Goal: Task Accomplishment & Management: Use online tool/utility

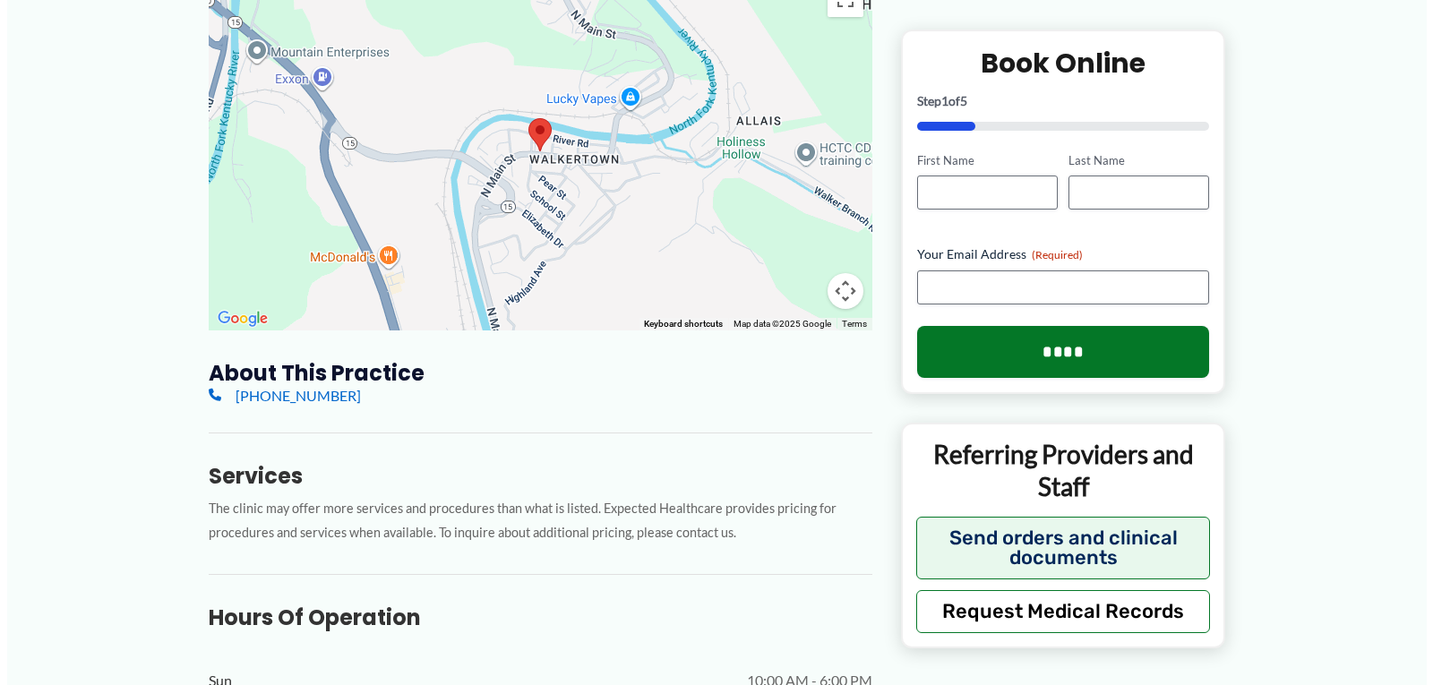
scroll to position [334, 0]
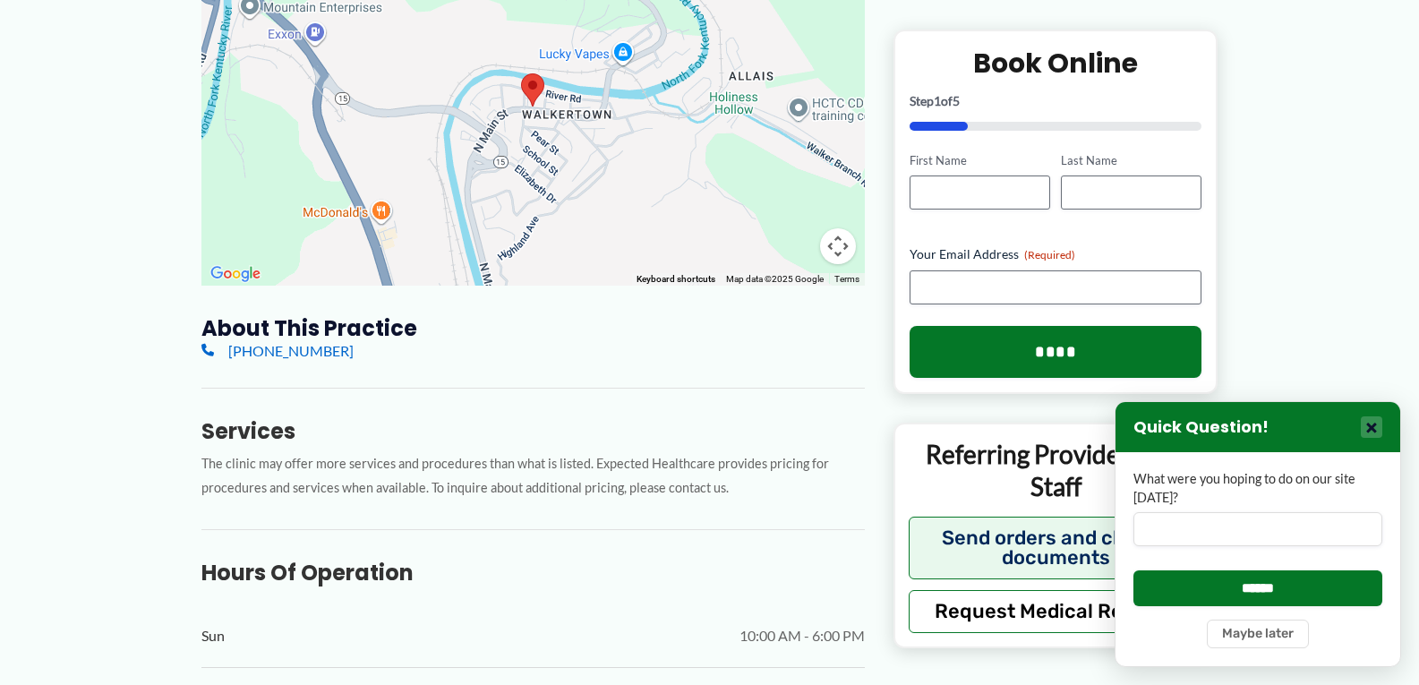
click at [1373, 435] on button "×" at bounding box center [1371, 426] width 21 height 21
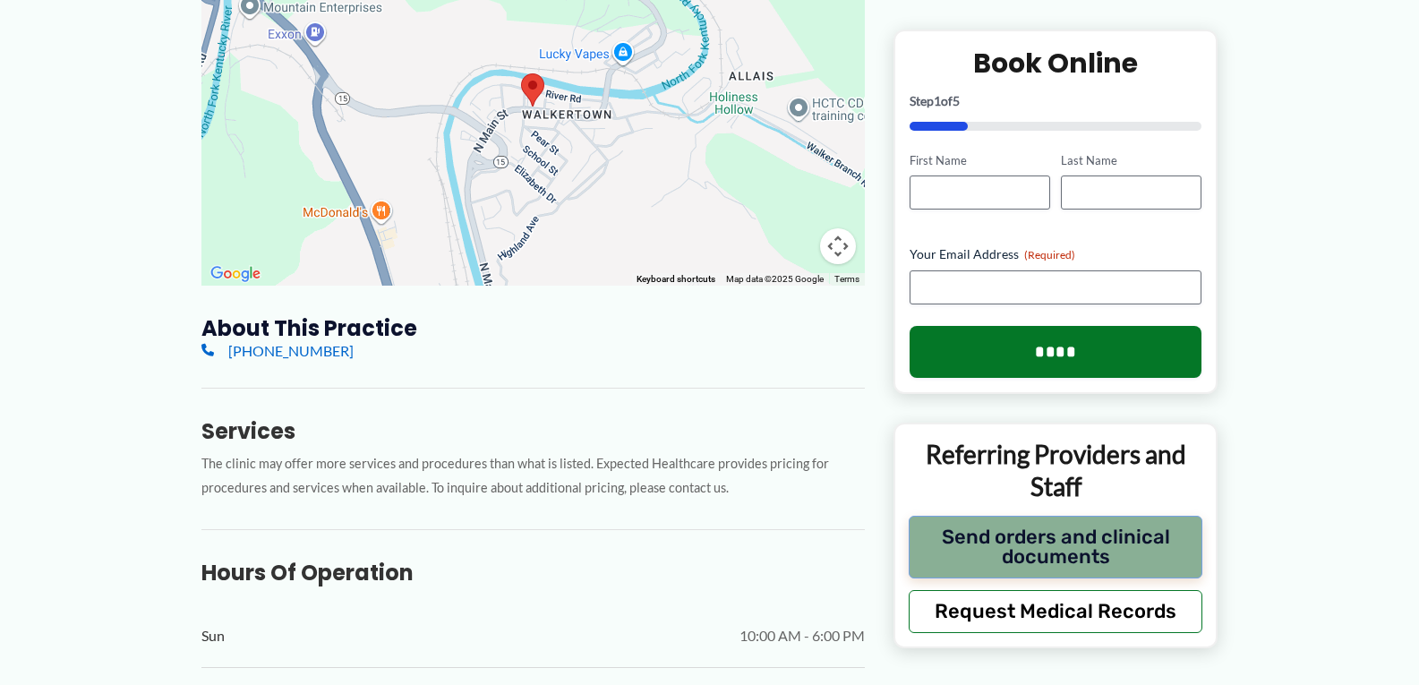
click at [1046, 546] on button "Send orders and clinical documents" at bounding box center [1056, 546] width 295 height 63
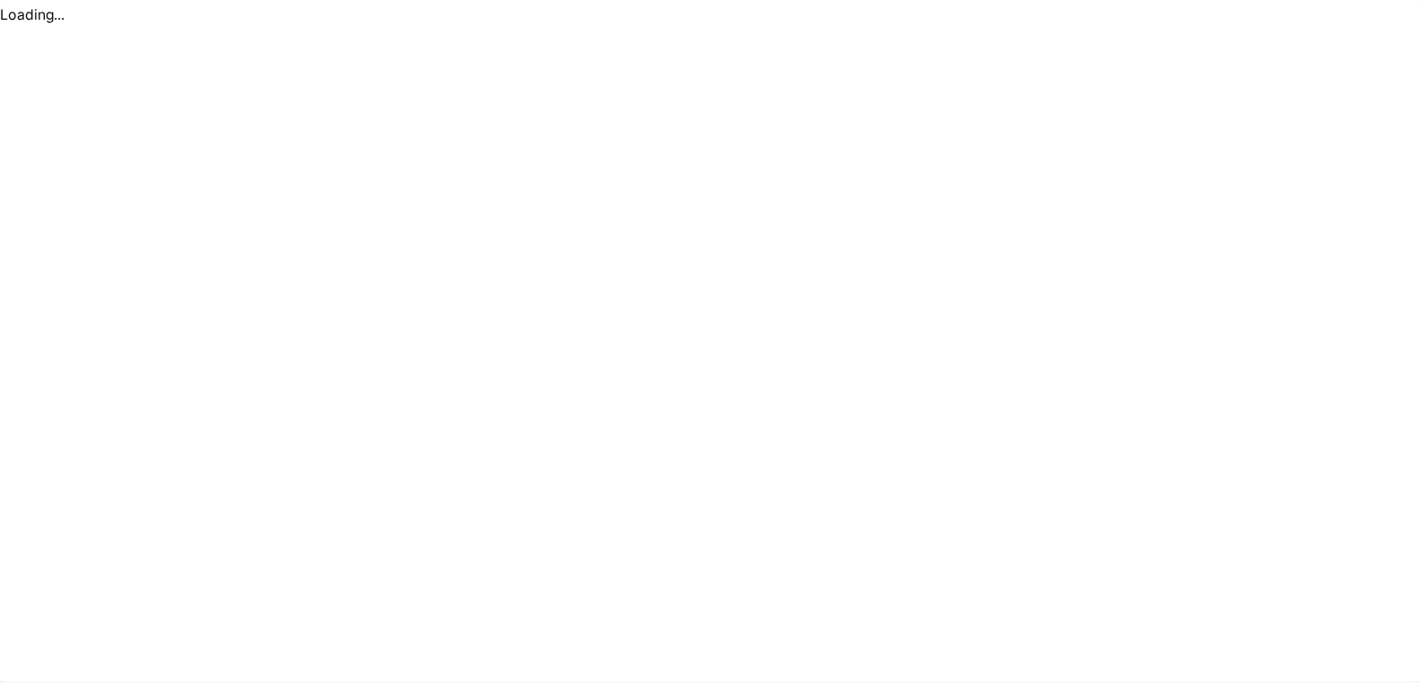
scroll to position [0, 0]
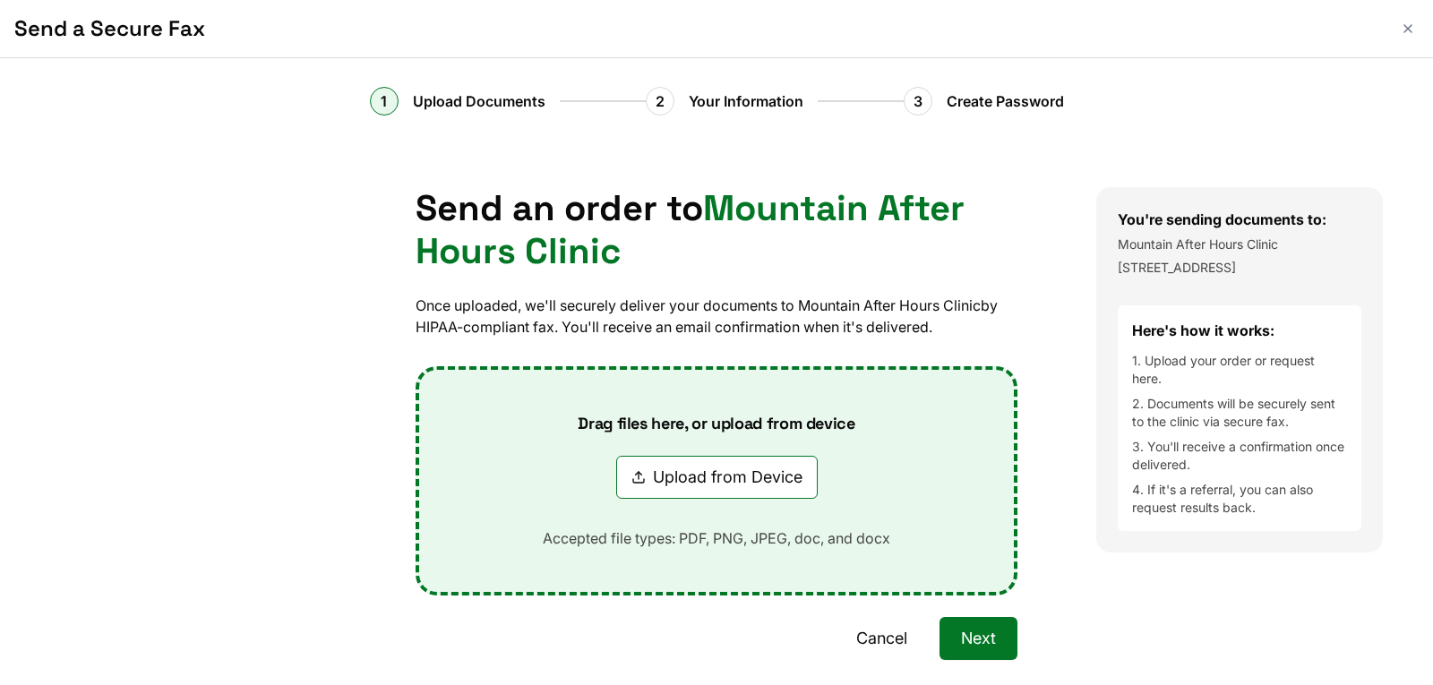
click at [971, 646] on button "Next" at bounding box center [978, 638] width 78 height 43
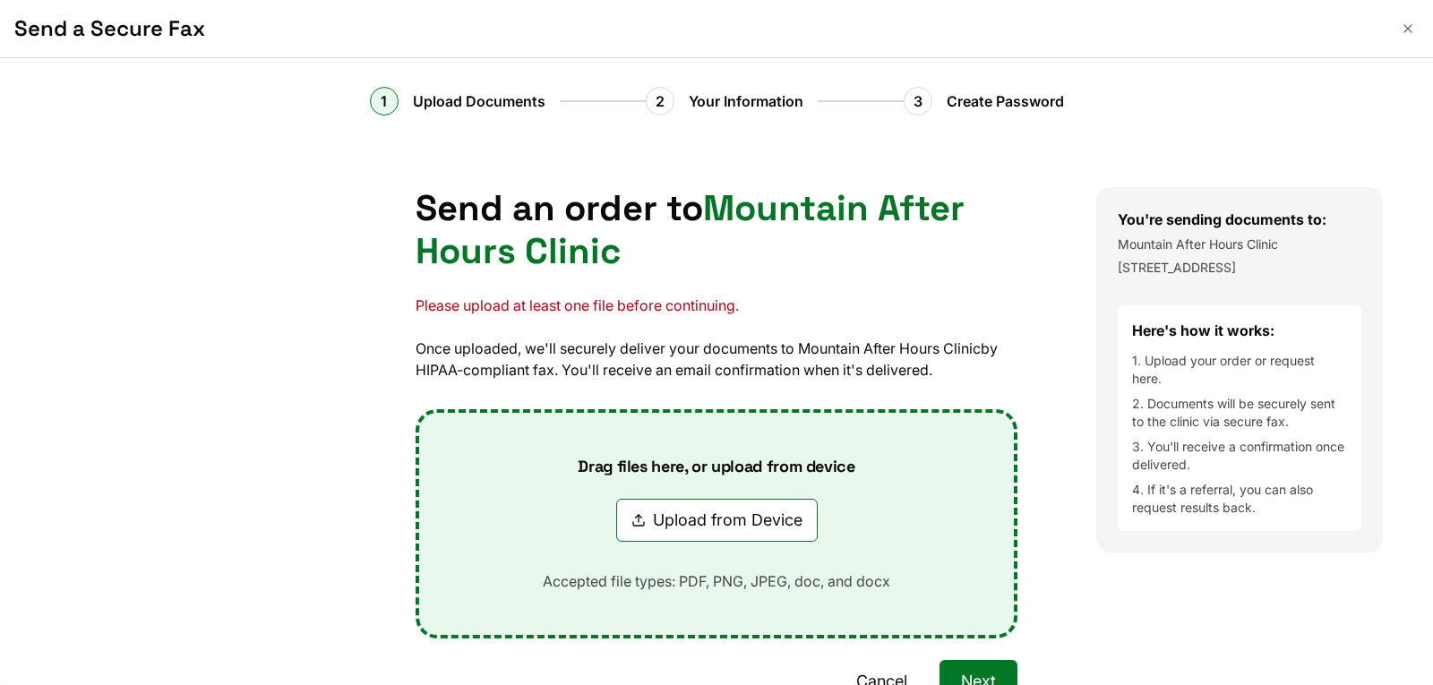
click at [882, 676] on button "Cancel" at bounding box center [881, 681] width 94 height 43
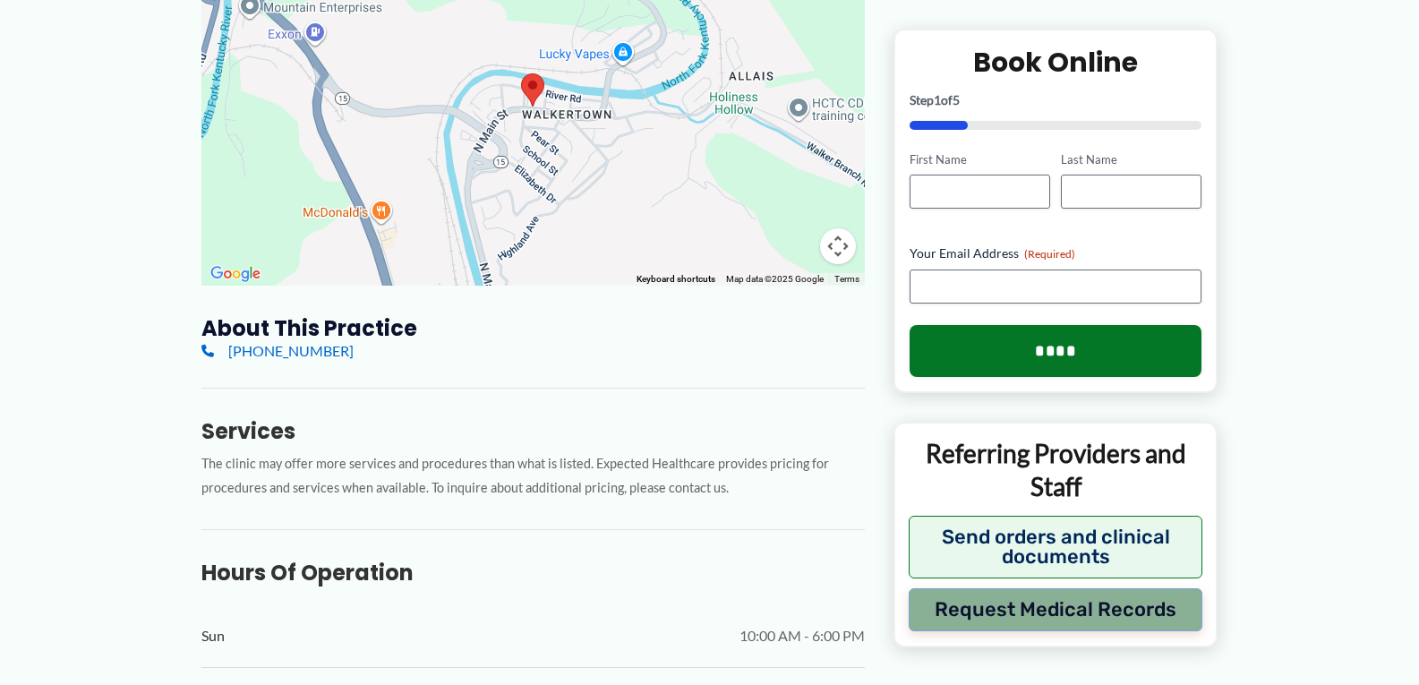
click at [1043, 612] on button "Request Medical Records" at bounding box center [1056, 609] width 295 height 43
